Goal: Check status

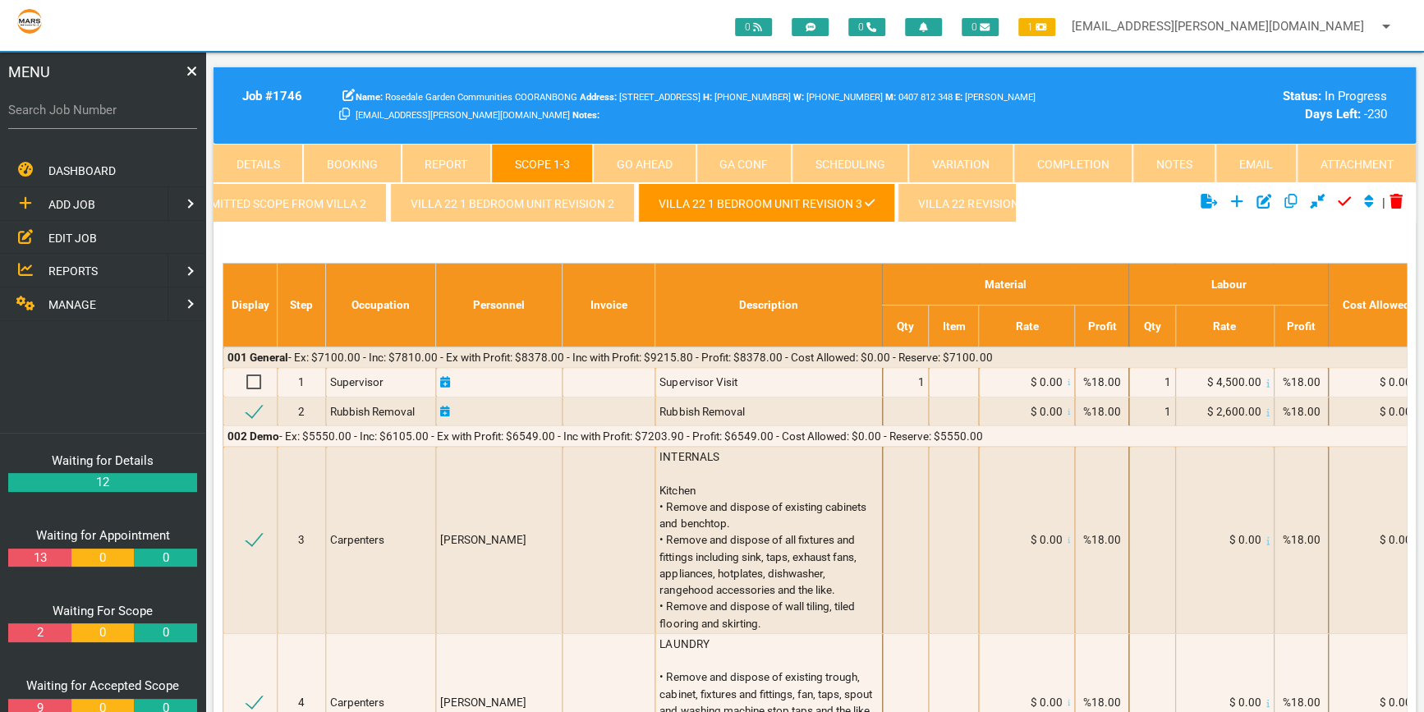
click at [266, 158] on link "Details" at bounding box center [257, 163] width 89 height 39
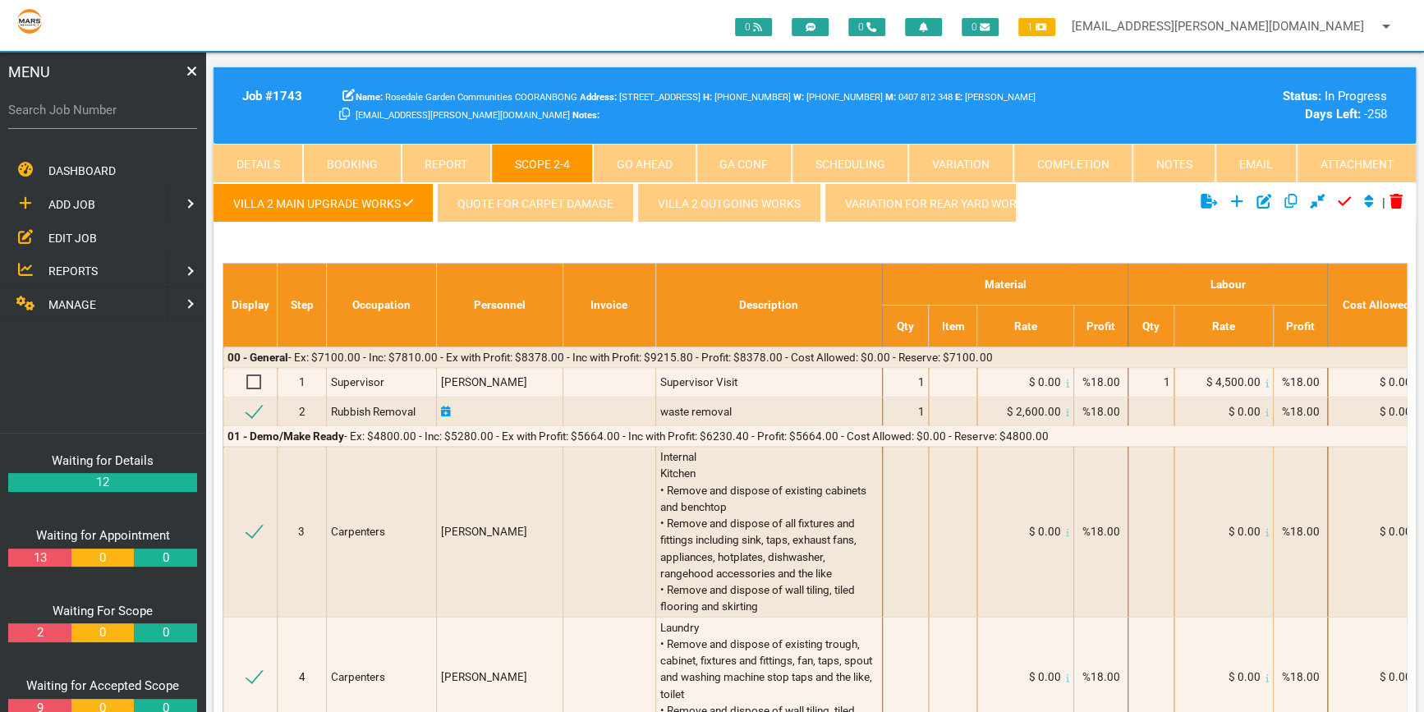
click at [255, 154] on link "Details" at bounding box center [257, 163] width 89 height 39
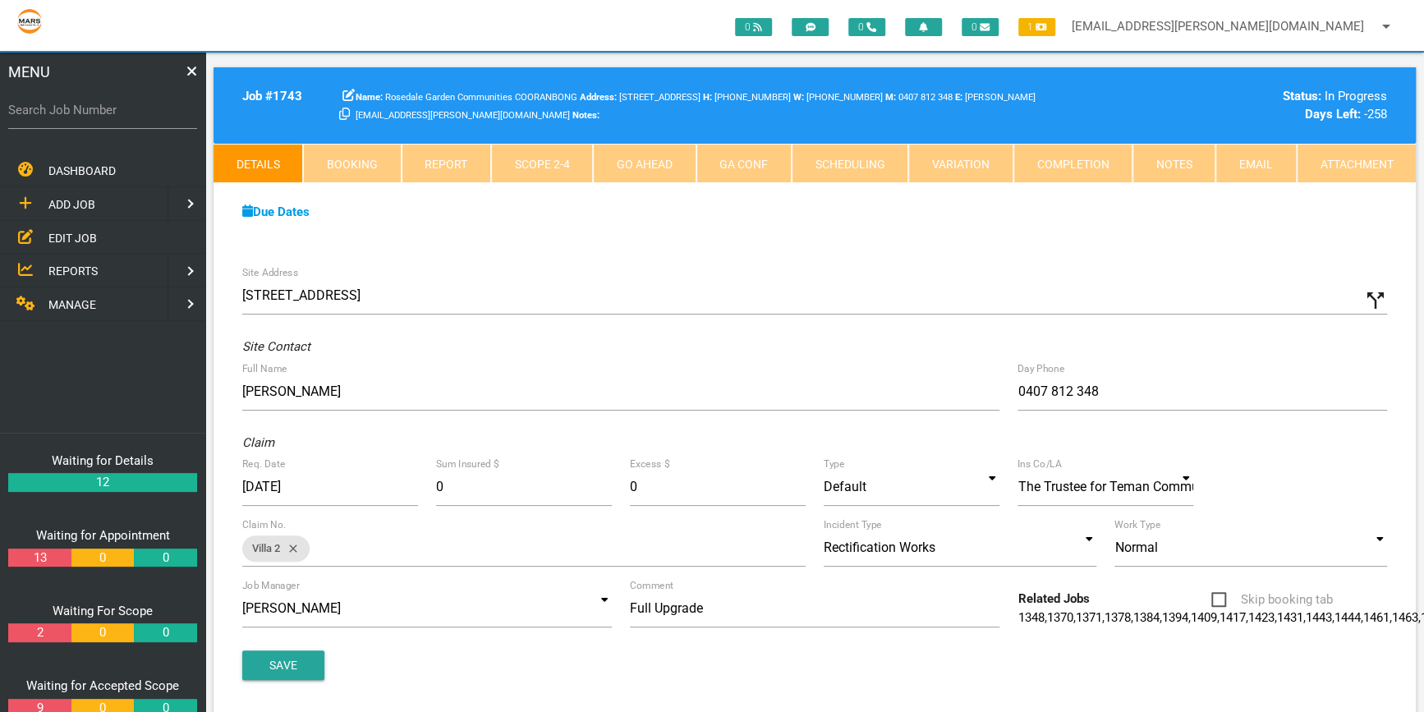
click at [1360, 154] on link "Attachment" at bounding box center [1355, 163] width 119 height 39
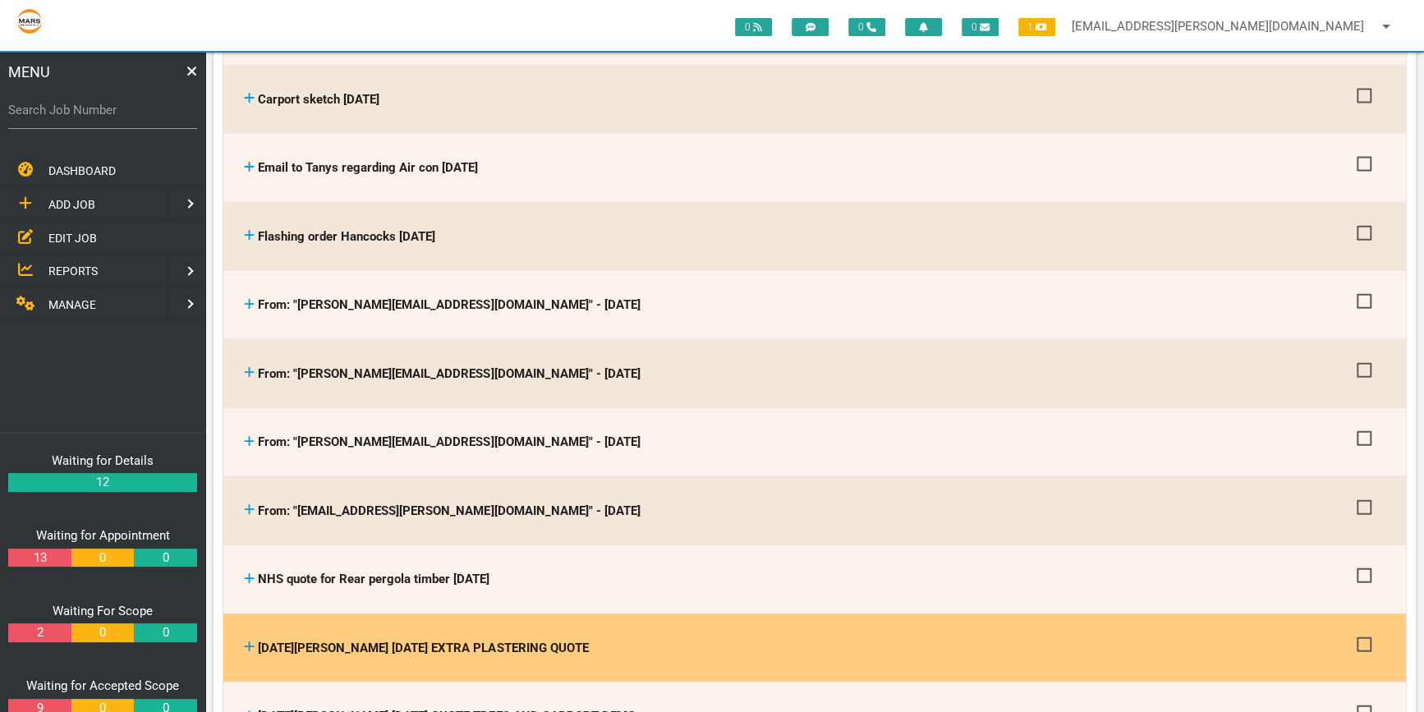
scroll to position [2239, 0]
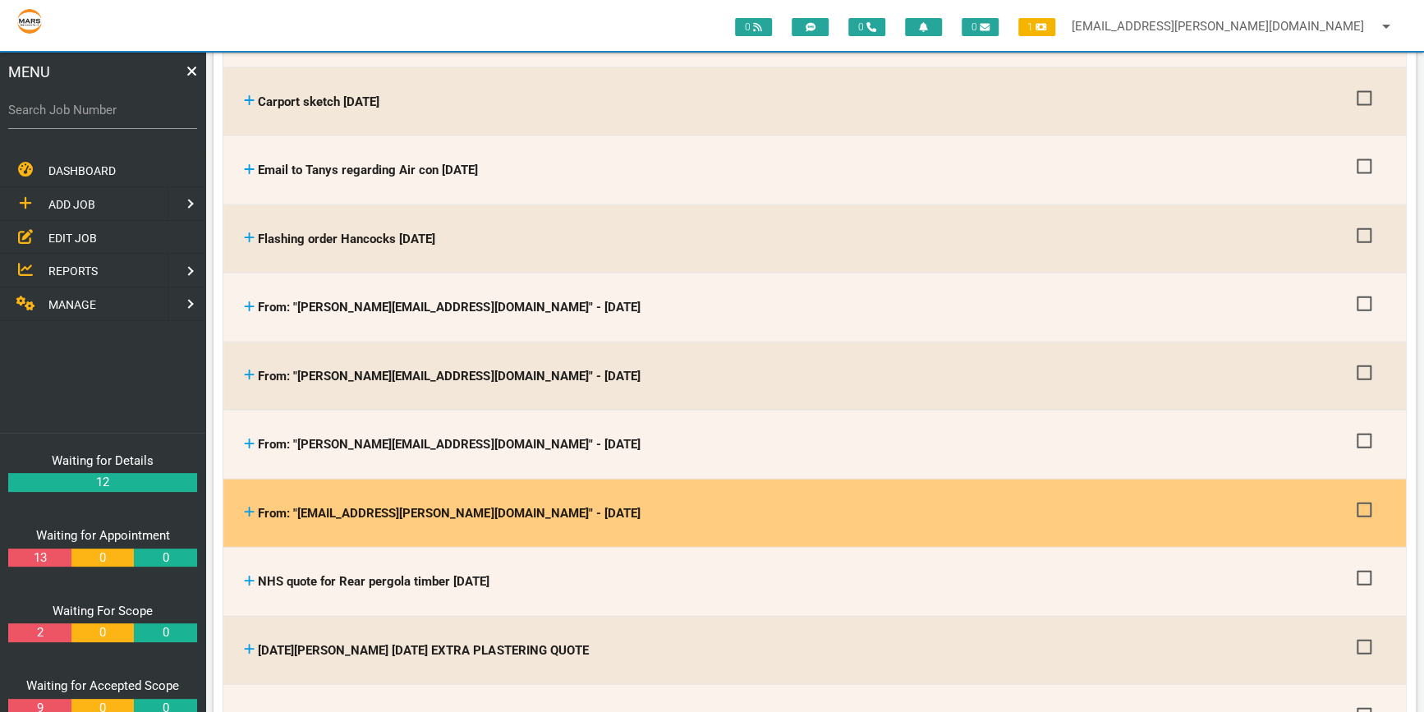
click at [251, 506] on icon at bounding box center [249, 512] width 11 height 12
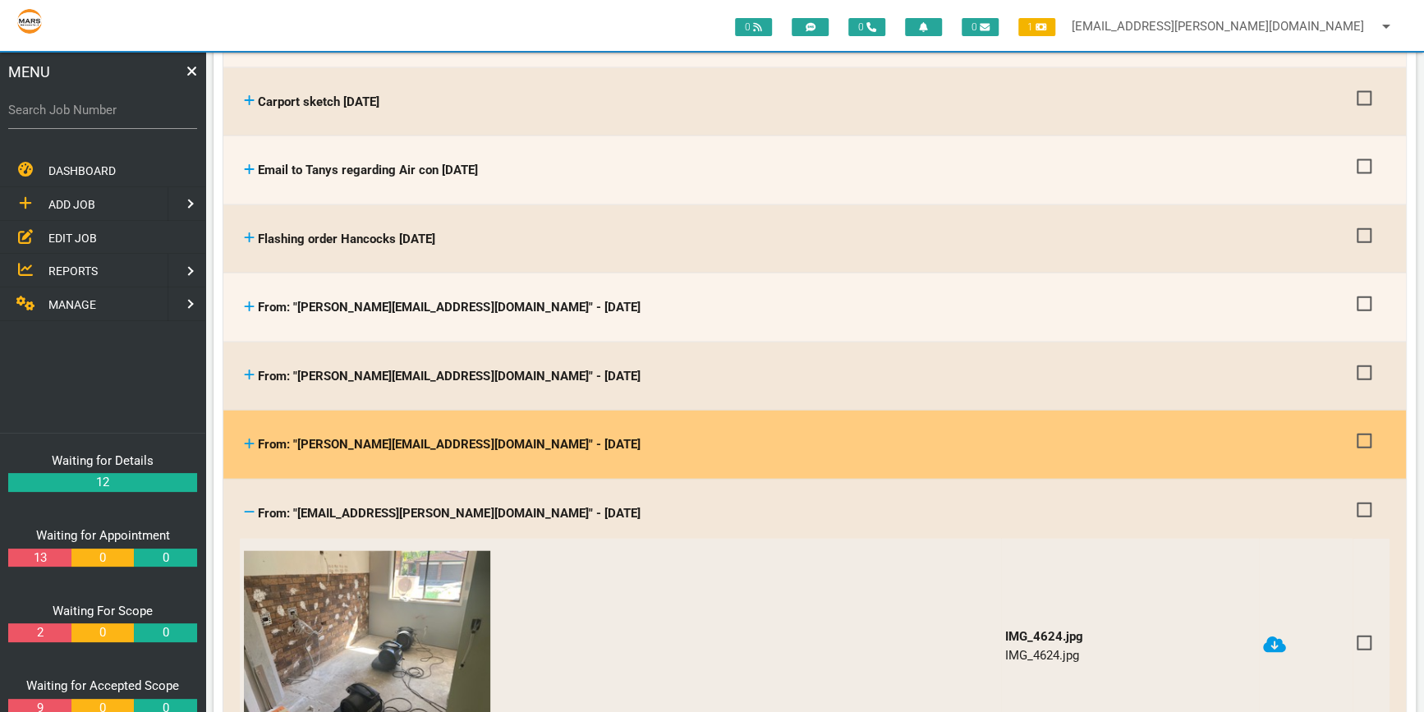
click at [248, 438] on icon at bounding box center [250, 443] width 10 height 10
click at [248, 438] on icon at bounding box center [249, 444] width 11 height 12
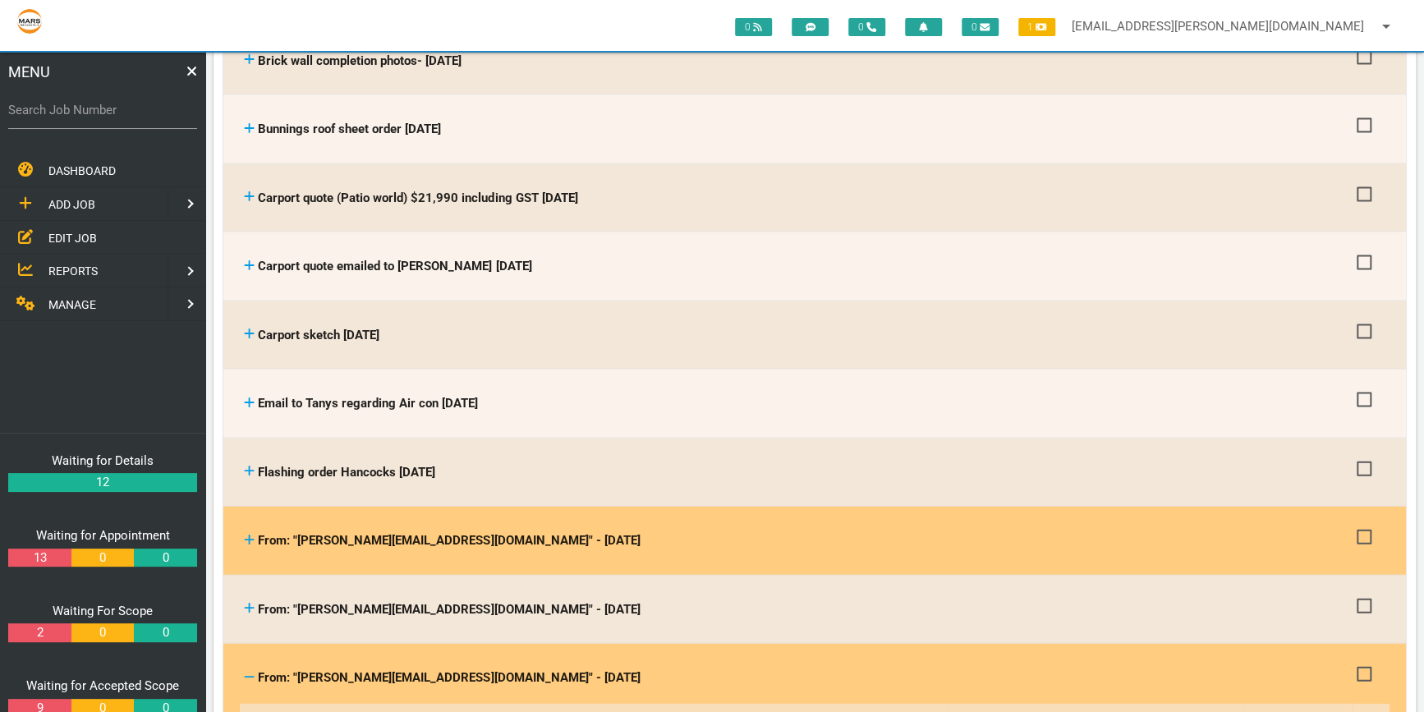
scroll to position [2015, 0]
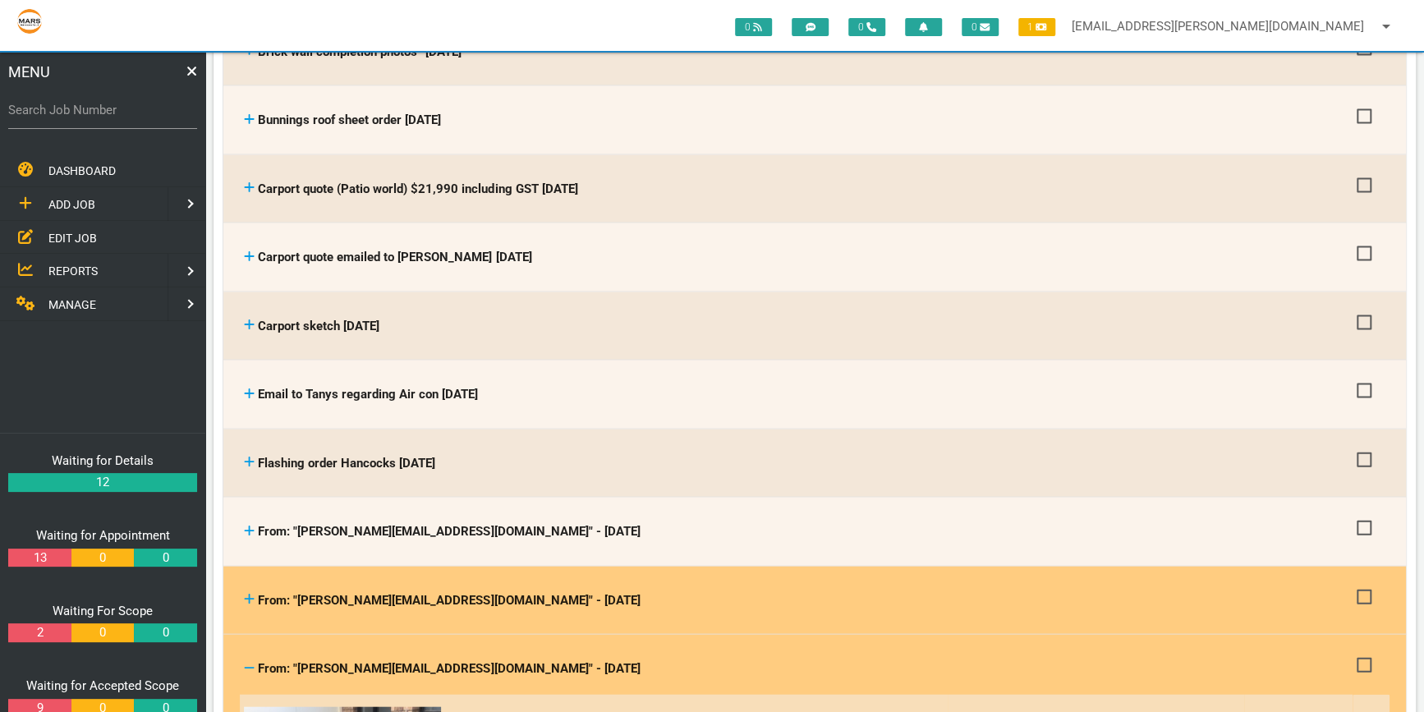
click at [250, 594] on icon at bounding box center [250, 599] width 10 height 10
click at [243, 580] on th "From: "[PERSON_NAME][EMAIL_ADDRESS][DOMAIN_NAME]" - [DATE] From: "[PERSON_NAME]…" at bounding box center [796, 601] width 1113 height 52
click at [250, 593] on icon at bounding box center [249, 599] width 11 height 12
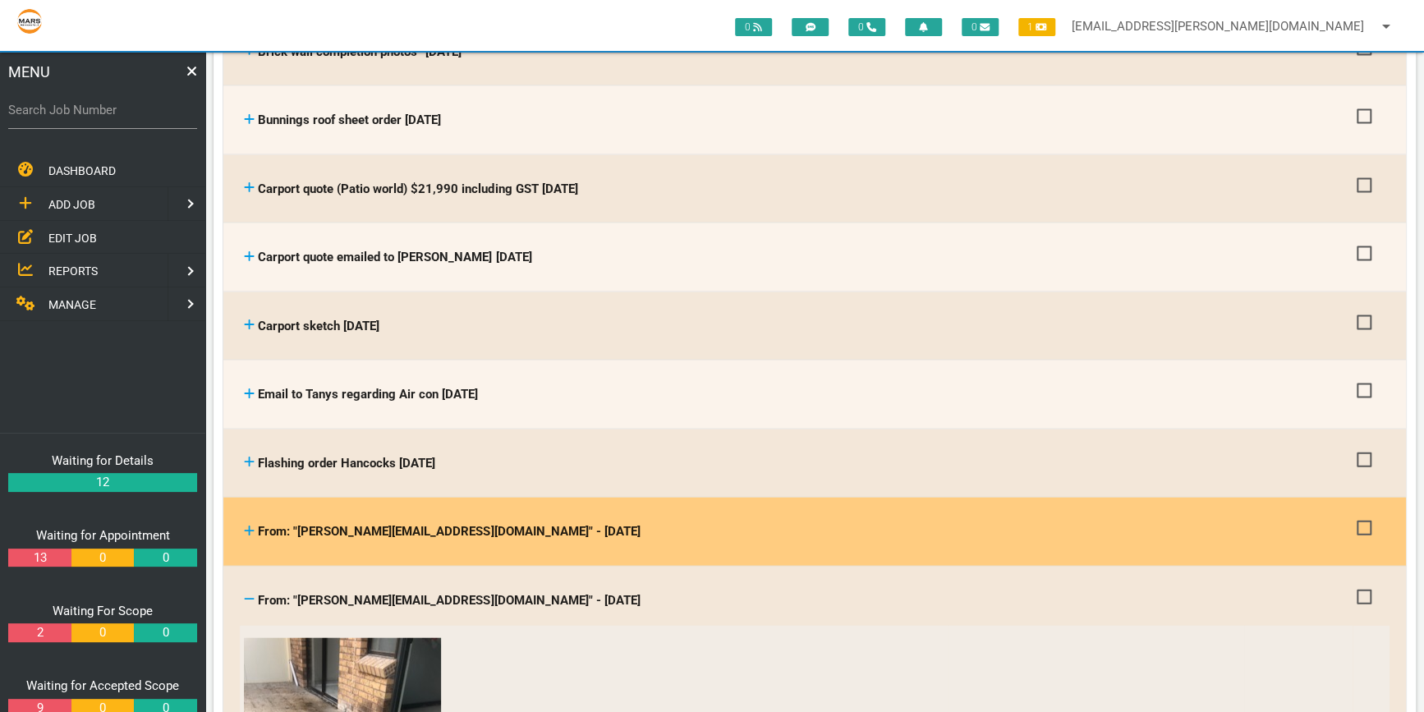
click at [248, 525] on icon at bounding box center [249, 531] width 11 height 12
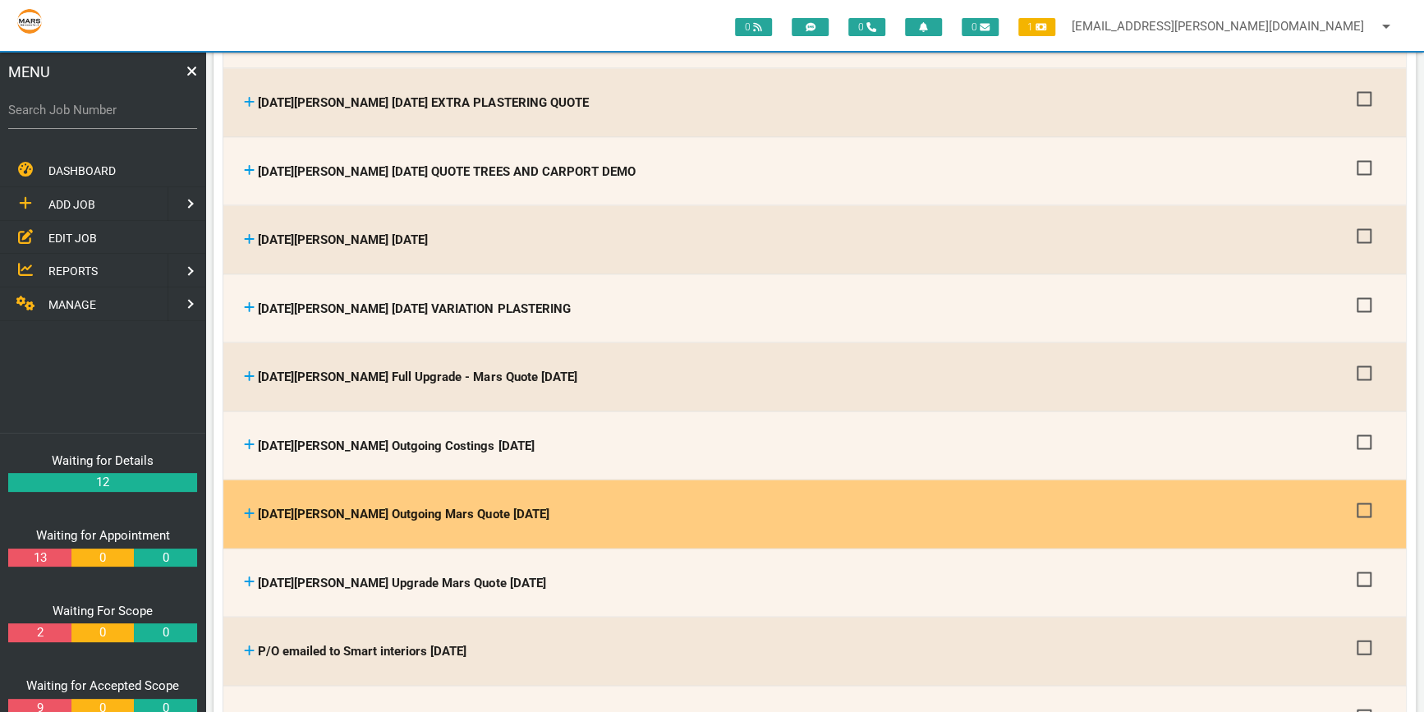
scroll to position [5598, 0]
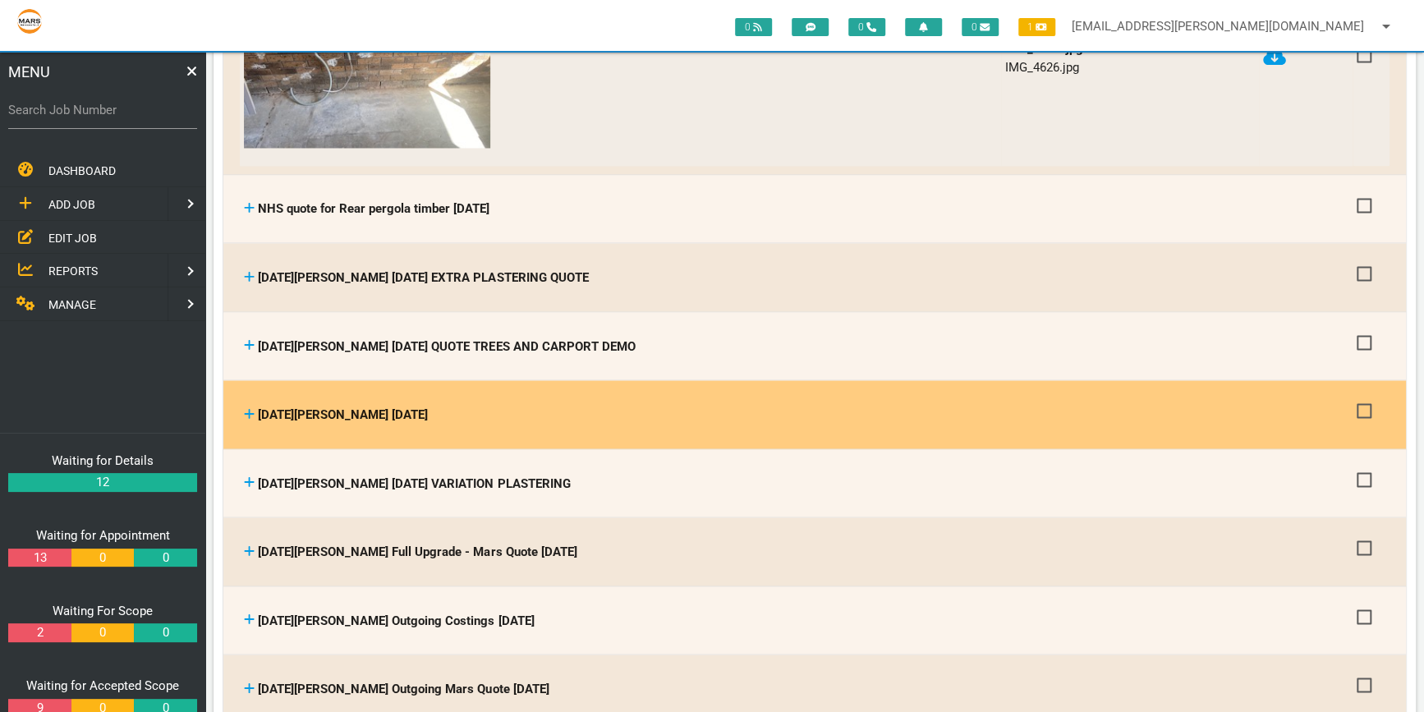
click at [246, 408] on icon at bounding box center [250, 413] width 10 height 10
click at [252, 407] on icon at bounding box center [249, 413] width 11 height 12
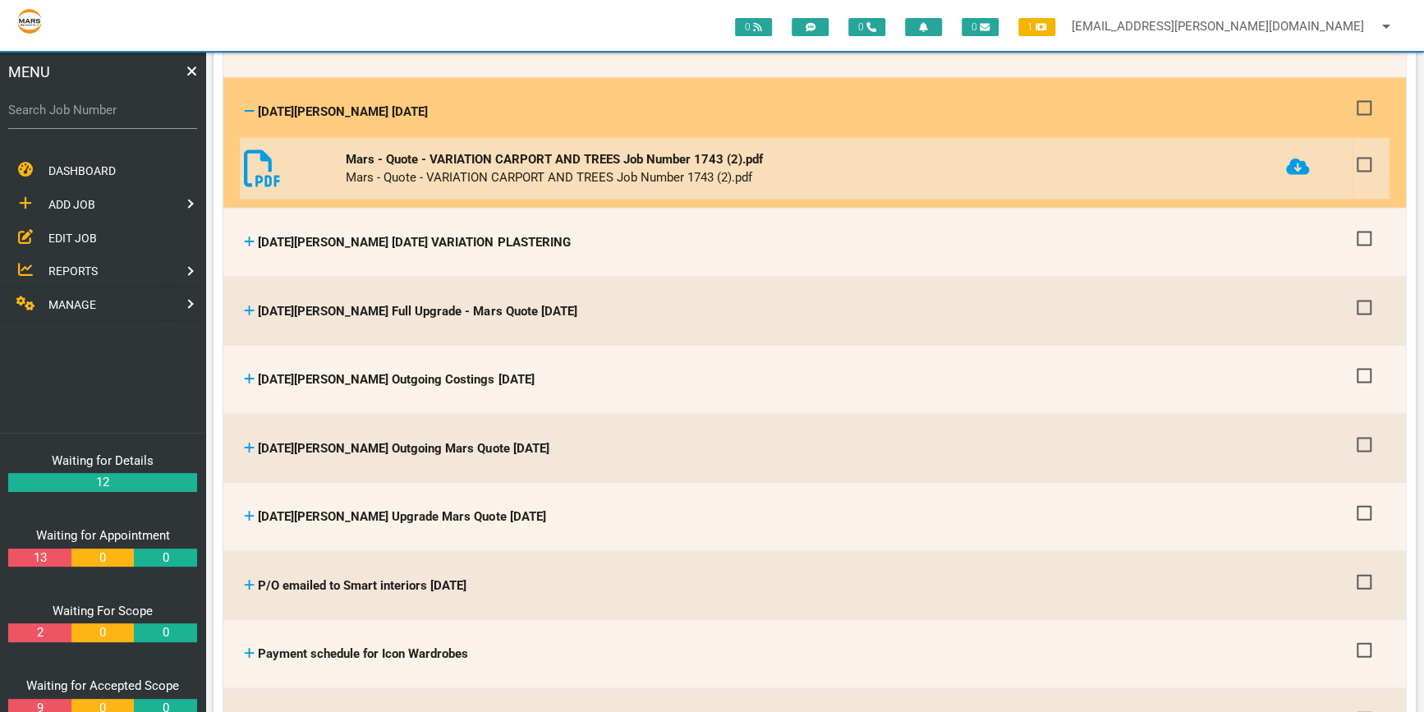
scroll to position [5748, 0]
